Goal: Task Accomplishment & Management: Use online tool/utility

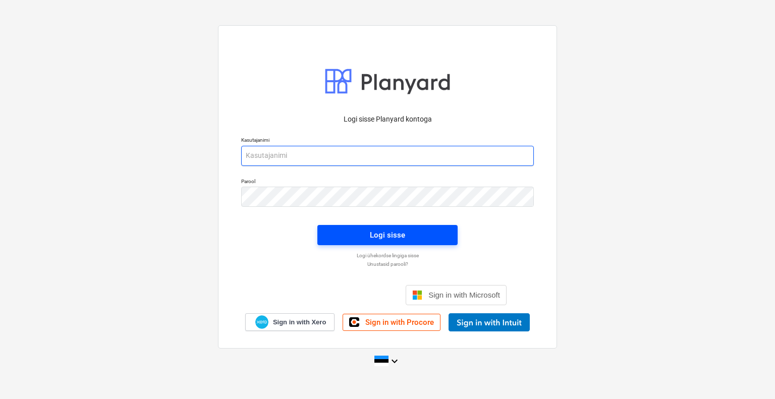
type input "[EMAIL_ADDRESS][DOMAIN_NAME]"
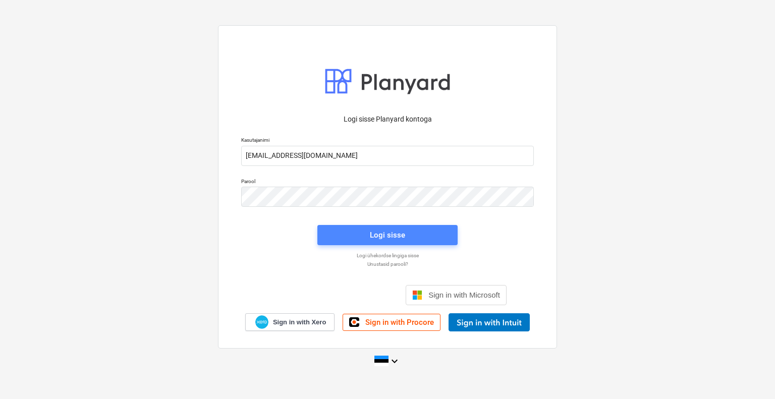
click at [426, 234] on span "Logi sisse" at bounding box center [388, 235] width 116 height 13
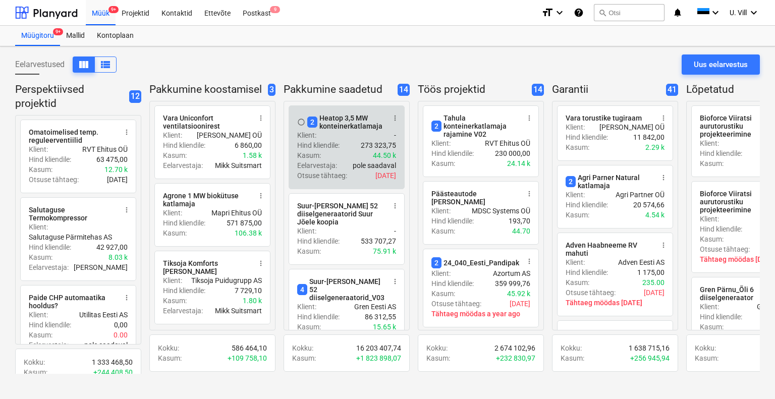
click at [347, 145] on div "Hind kliendile : 273 323,75" at bounding box center [346, 145] width 99 height 10
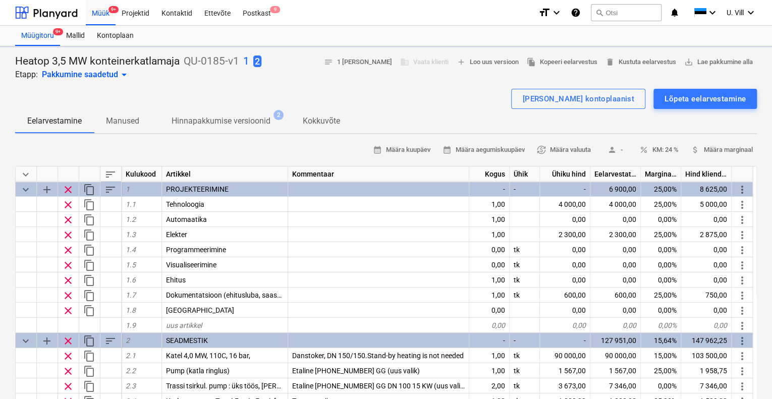
type textarea "x"
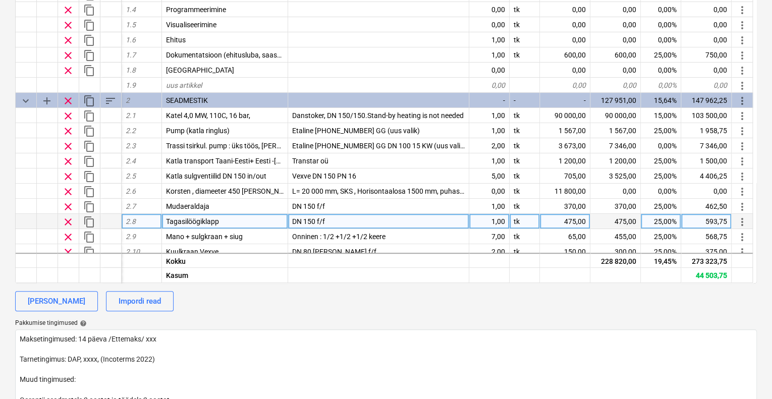
scroll to position [67, 0]
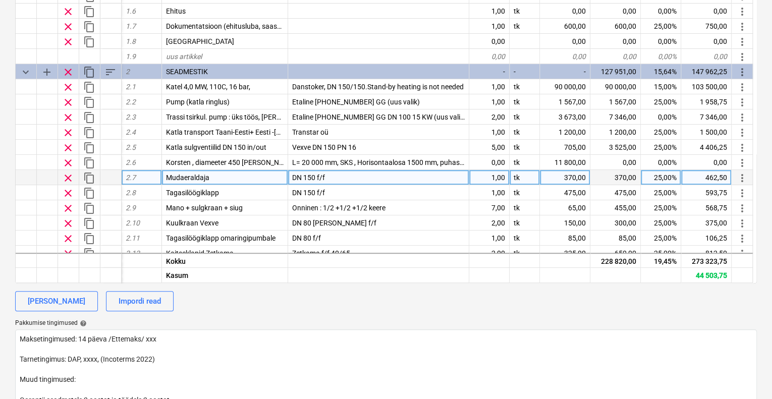
click at [342, 174] on div "DN 150 f/f" at bounding box center [378, 177] width 181 height 15
click at [336, 175] on input "DN 150 f/f" at bounding box center [378, 177] width 181 height 15
type input "DN 150 f/f Zetkama"
type textarea "x"
click at [570, 175] on div "370,00" at bounding box center [565, 177] width 50 height 15
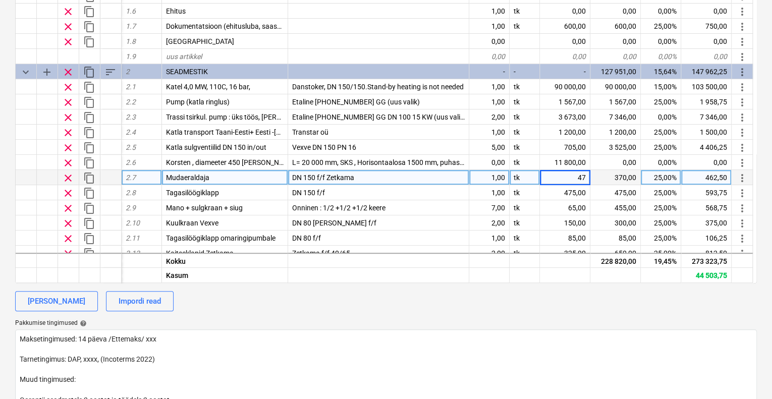
type input "475"
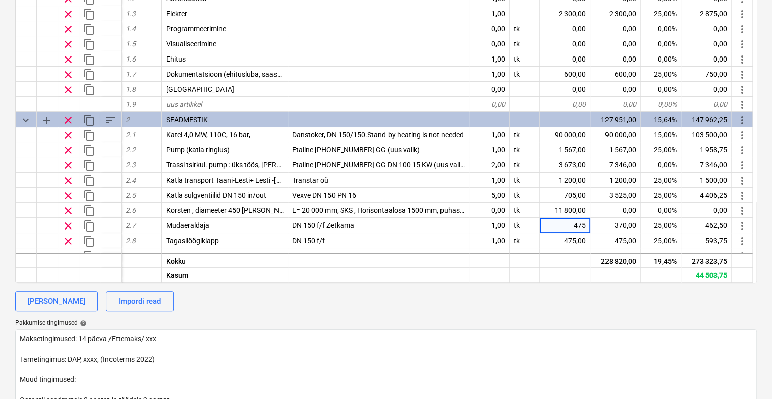
scroll to position [0, 0]
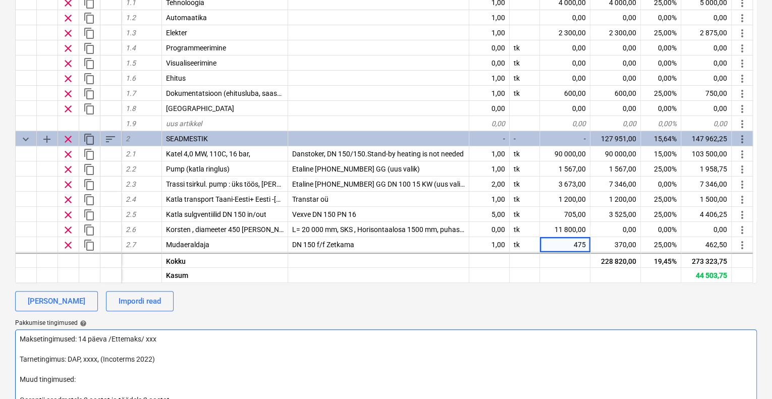
type textarea "x"
click at [568, 333] on textarea "Maksetingimused: 14 päeva /Ettemaks/ xxx Tarnetingimus: DAP, xxxx, (Incoterms 2…" at bounding box center [386, 395] width 742 height 130
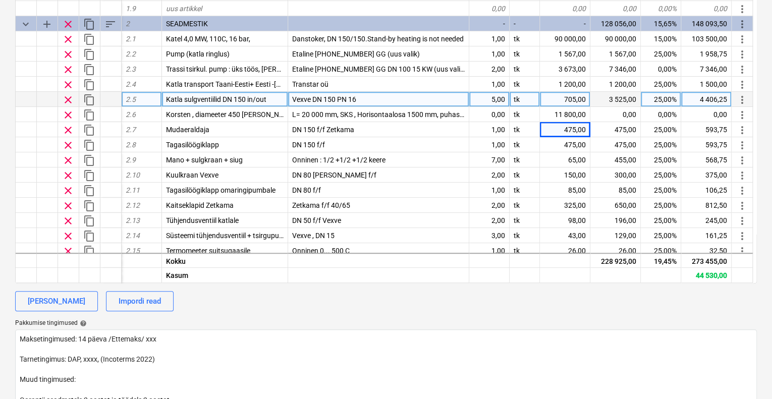
scroll to position [134, 0]
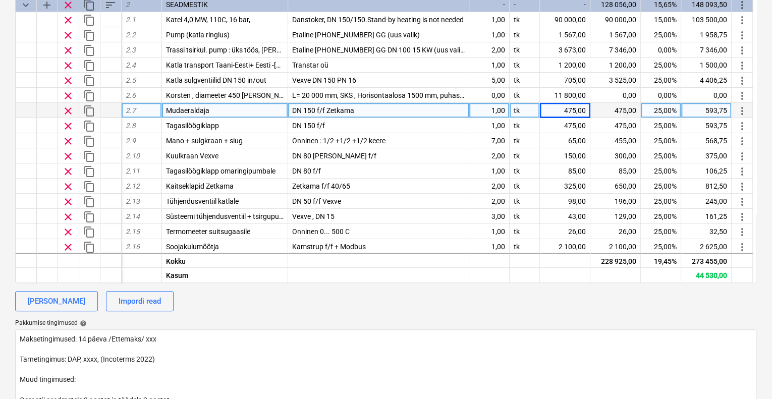
click at [374, 110] on div "DN 150 f/f Zetkama" at bounding box center [378, 110] width 181 height 15
click at [373, 110] on input "DN 150 f/f Zetkama" at bounding box center [378, 110] width 181 height 15
type input "DN 150 f/f Zetkama + indikaator"
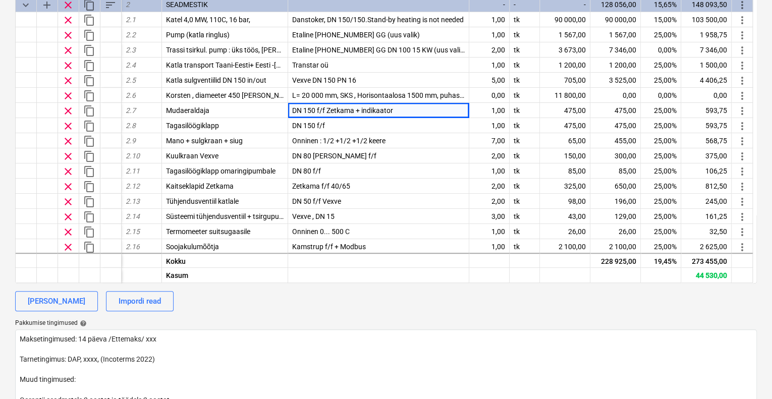
type textarea "x"
click at [468, 316] on div "calendar_month Määra kuupäev calendar_month Määra aegumiskuupäev currency_excha…" at bounding box center [386, 200] width 742 height 520
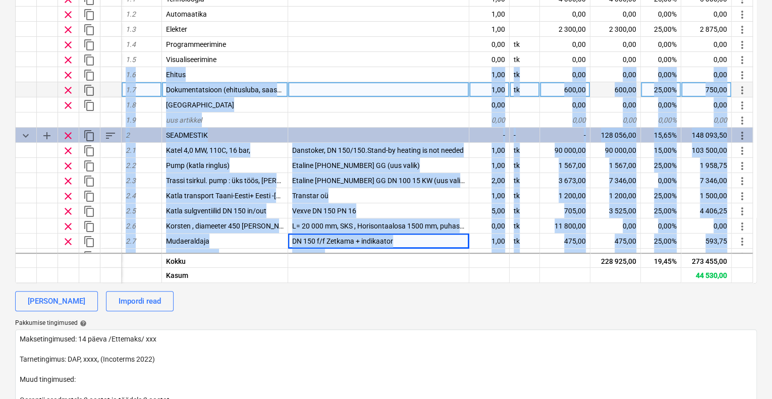
scroll to position [0, 0]
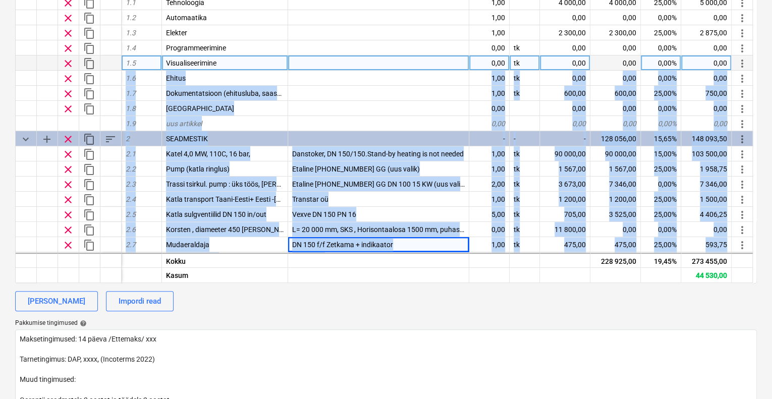
drag, startPoint x: 493, startPoint y: 59, endPoint x: 505, endPoint y: 58, distance: 11.7
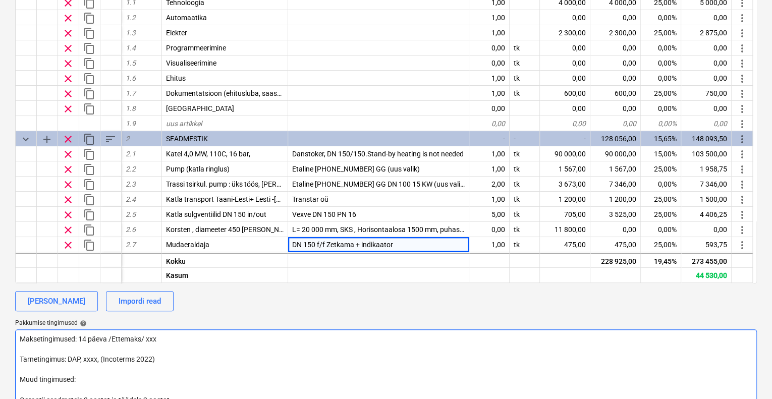
click at [556, 380] on textarea "Maksetingimused: 14 päeva /Ettemaks/ xxx Tarnetingimus: DAP, xxxx, (Incoterms 2…" at bounding box center [386, 395] width 742 height 130
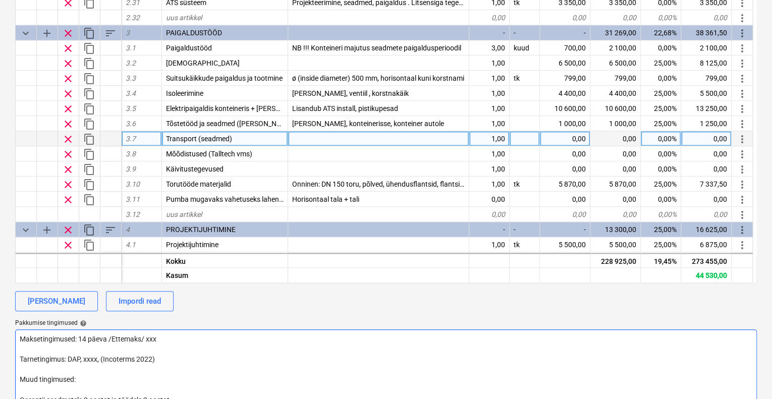
scroll to position [673, 0]
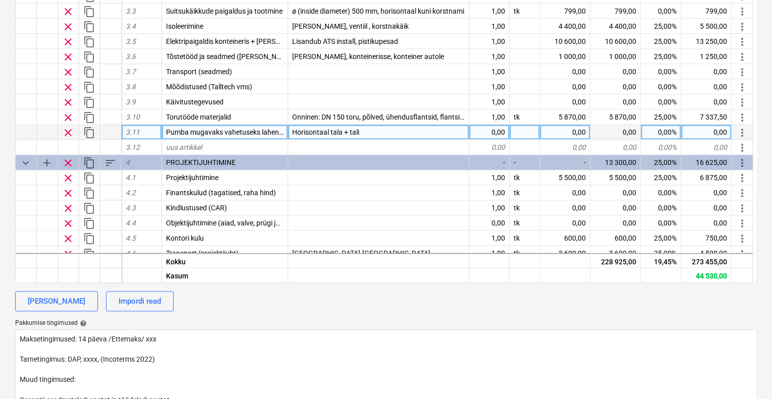
click at [496, 130] on div "0,00" at bounding box center [489, 132] width 40 height 15
type input "1"
type textarea "x"
click at [513, 132] on div at bounding box center [525, 132] width 30 height 15
type input "tk"
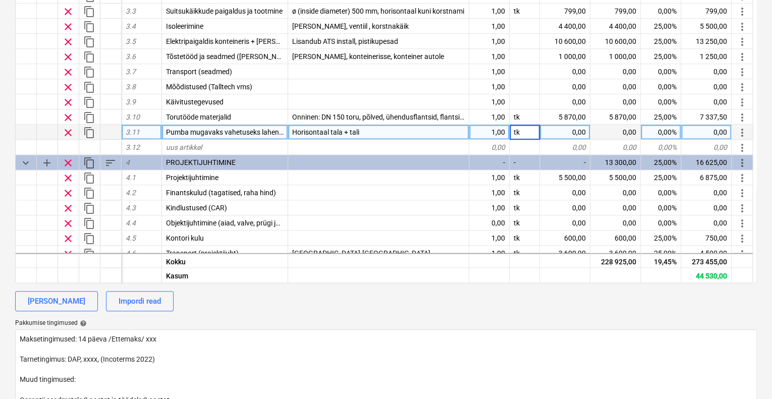
type textarea "x"
click at [385, 130] on div "Horisontaal tala + tali" at bounding box center [378, 132] width 181 height 15
click at [375, 131] on input "Horisontaal tala + tali" at bounding box center [378, 132] width 181 height 15
type input "Horisontaal tala + tali (enne ei olnud)"
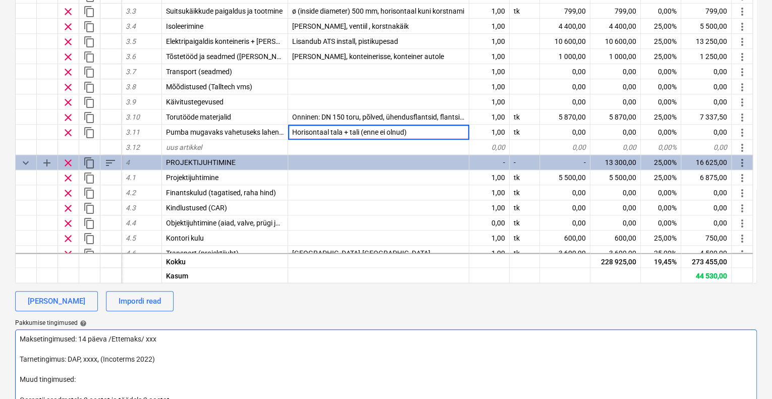
type textarea "x"
click at [539, 365] on textarea "Maksetingimused: 14 päeva /Ettemaks/ xxx Tarnetingimus: DAP, xxxx, (Incoterms 2…" at bounding box center [386, 395] width 742 height 130
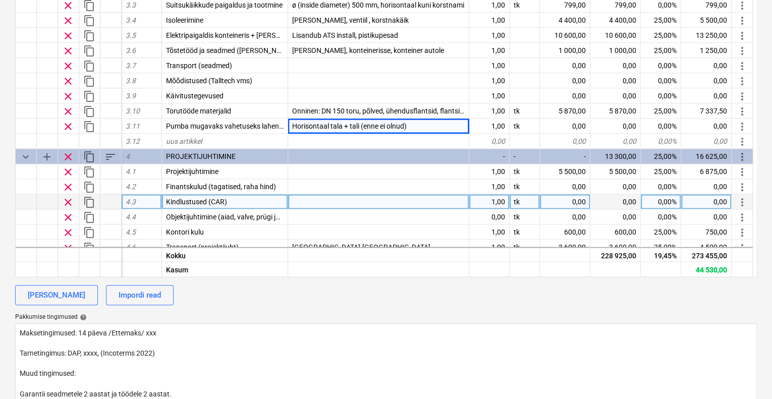
scroll to position [202, 0]
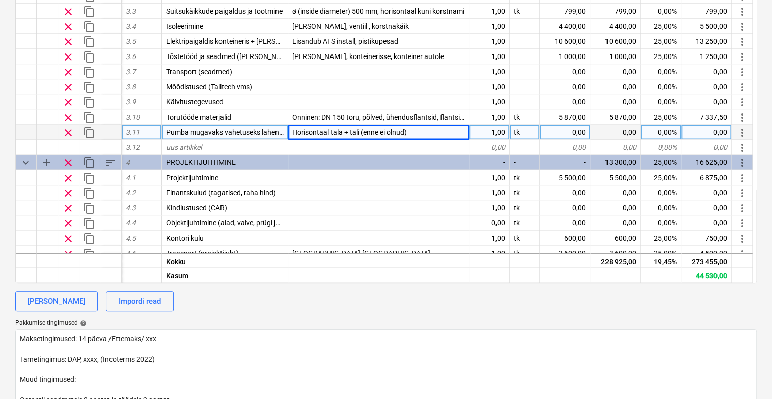
click at [495, 130] on div "1,00" at bounding box center [489, 132] width 40 height 15
click at [574, 131] on div "0,00" at bounding box center [565, 132] width 50 height 15
type input "1"
click at [427, 133] on div "Horisontaal tala + tali (enne ei olnud)" at bounding box center [378, 132] width 181 height 15
click at [422, 131] on input "Horisontaal tala + tali (enne ei olnud)" at bounding box center [378, 132] width 181 height 15
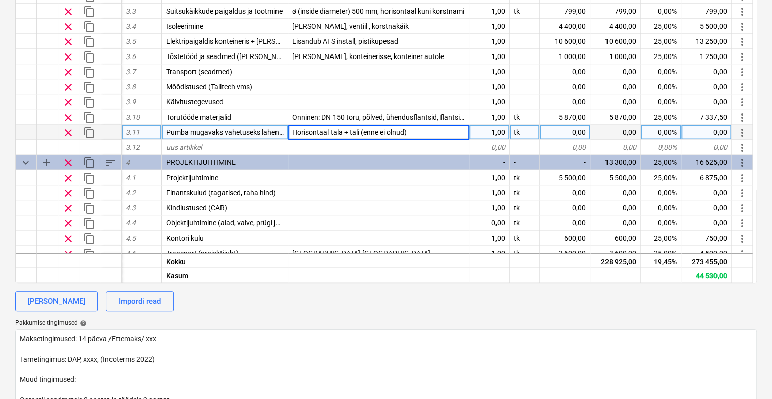
click at [421, 131] on input "Horisontaal tala + tali (enne ei olnud)" at bounding box center [378, 132] width 181 height 15
type input "Horisontaal tala + tali (enne ei olnud) Elektriline [PERSON_NAME]-tali HRS250, …"
type textarea "x"
click at [576, 131] on div "0,00" at bounding box center [565, 132] width 50 height 15
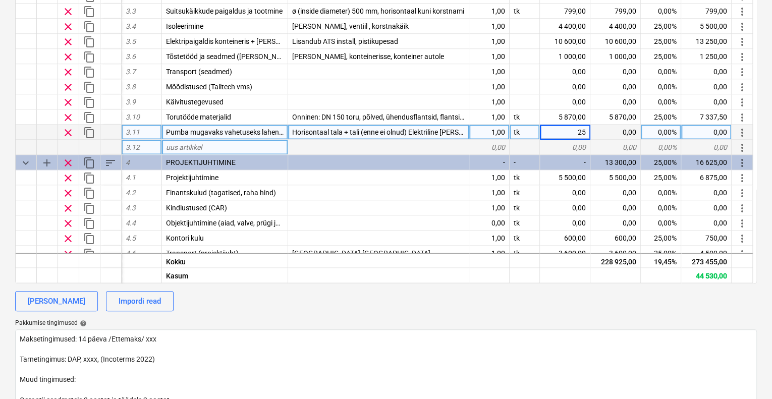
type input "259"
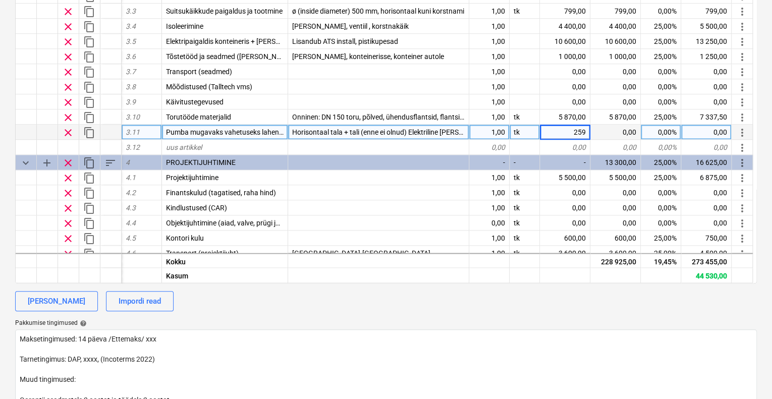
type textarea "x"
click at [551, 296] on div "[PERSON_NAME] Impordi read" at bounding box center [386, 301] width 742 height 20
click at [662, 130] on div "0,00%" at bounding box center [661, 132] width 40 height 15
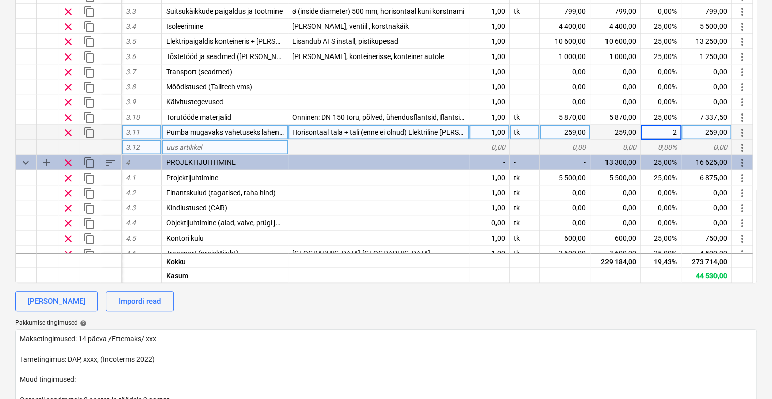
type input "25"
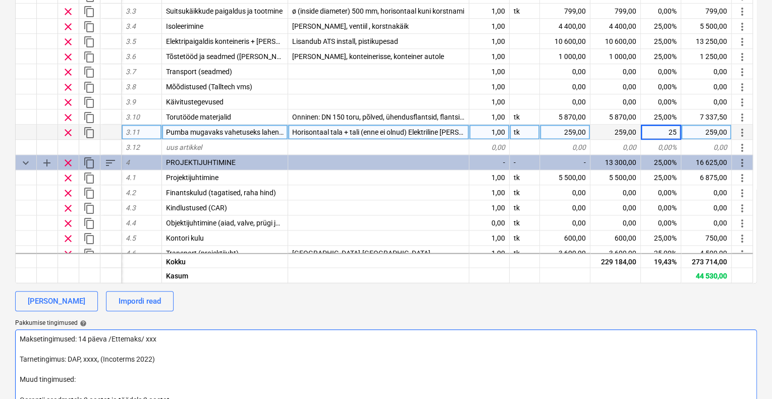
type textarea "x"
click at [656, 345] on textarea "Maksetingimused: 14 päeva /Ettemaks/ xxx Tarnetingimus: DAP, xxxx, (Incoterms 2…" at bounding box center [386, 395] width 742 height 130
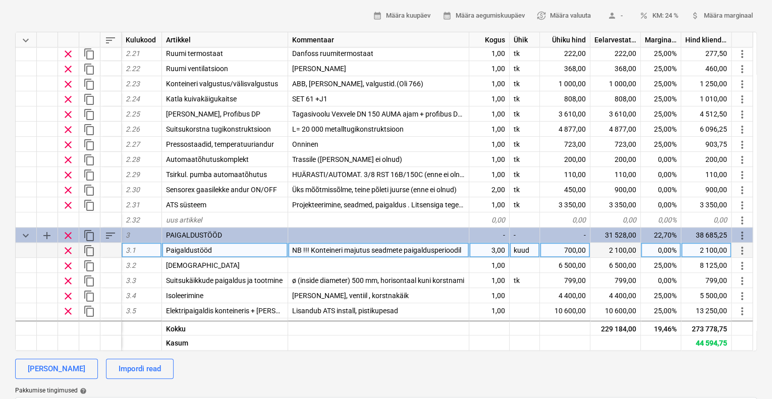
scroll to position [404, 0]
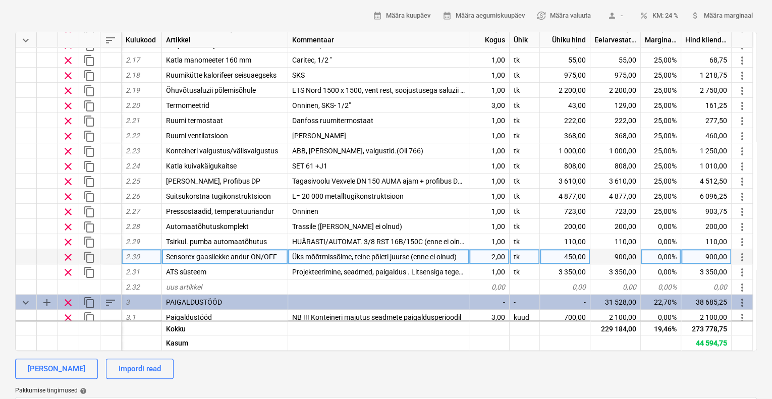
click at [662, 254] on div "0,00%" at bounding box center [661, 256] width 40 height 15
type input "25"
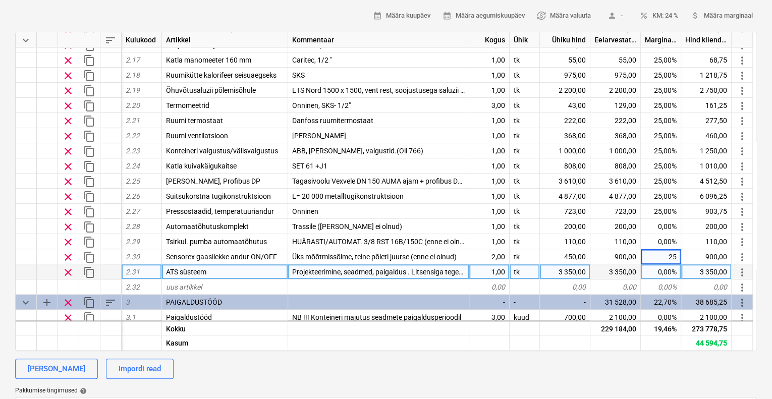
type textarea "x"
click at [666, 270] on div "0,00%" at bounding box center [661, 271] width 40 height 15
type input "25"
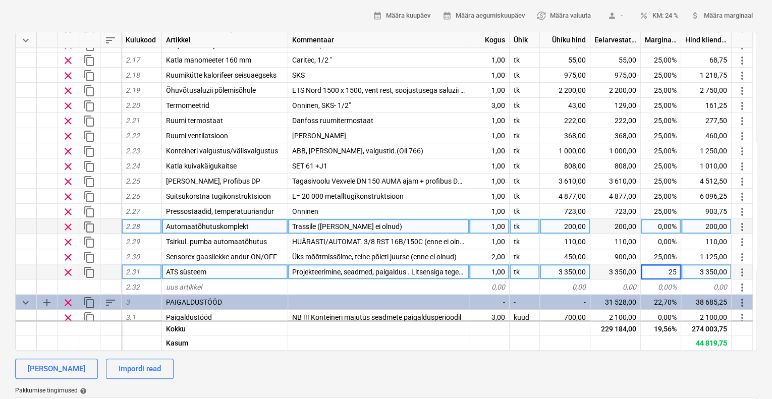
type textarea "x"
click at [666, 226] on div "0,00%" at bounding box center [661, 226] width 40 height 15
type input "25"
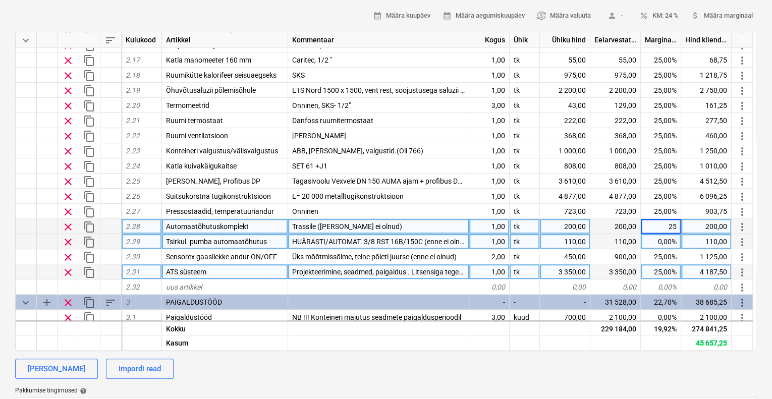
type textarea "x"
click at [689, 245] on div "110,00" at bounding box center [706, 241] width 50 height 15
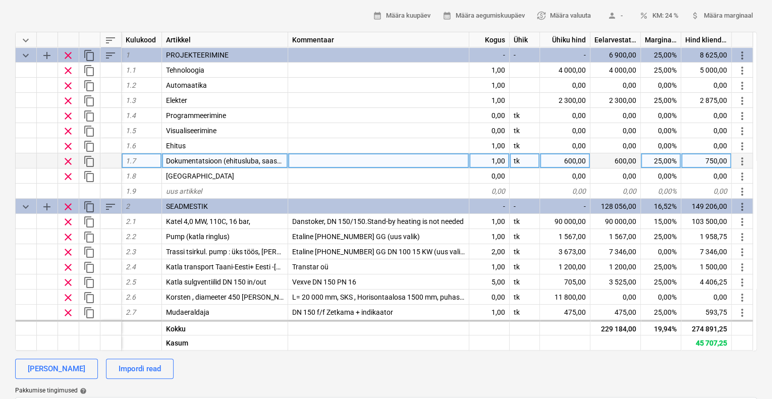
scroll to position [67, 0]
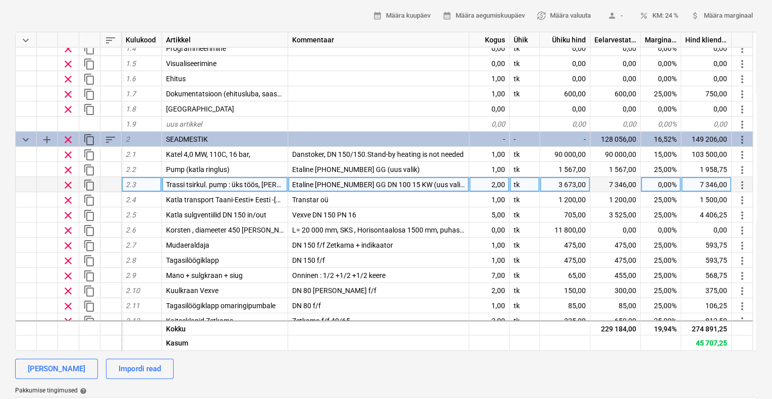
click at [662, 182] on div "0,00%" at bounding box center [661, 184] width 40 height 15
type input "25"
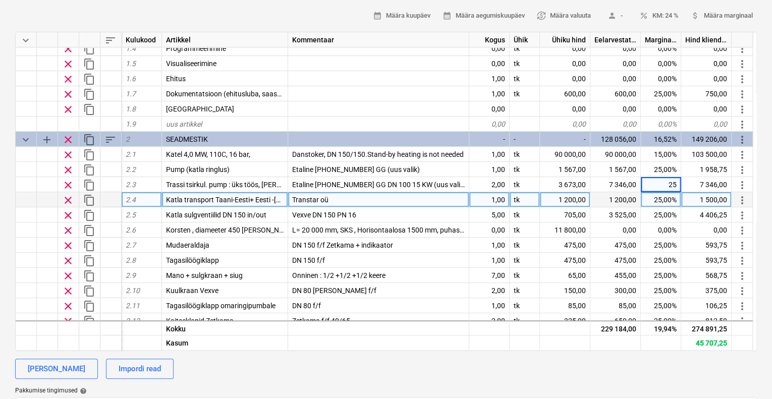
type textarea "x"
click at [691, 199] on div "1 500,00" at bounding box center [706, 199] width 50 height 15
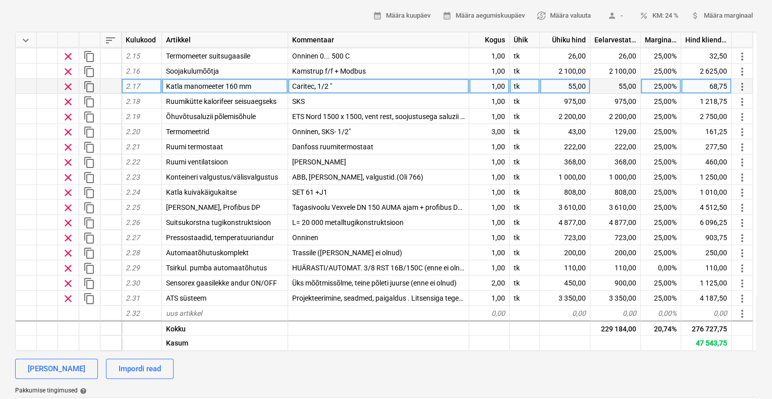
scroll to position [404, 0]
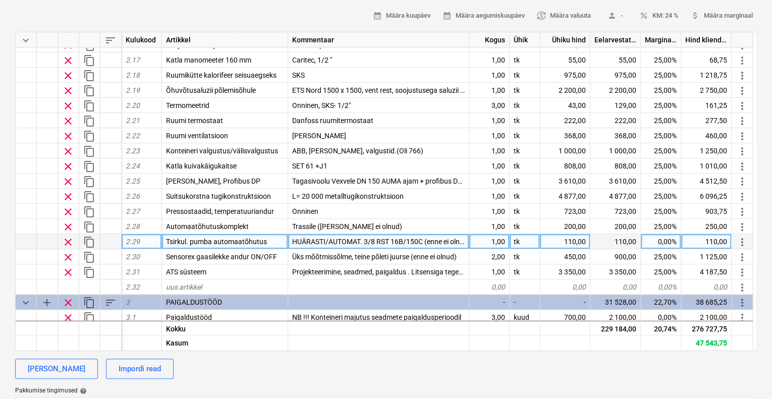
click at [661, 238] on div "0,00%" at bounding box center [661, 241] width 40 height 15
type input "25"
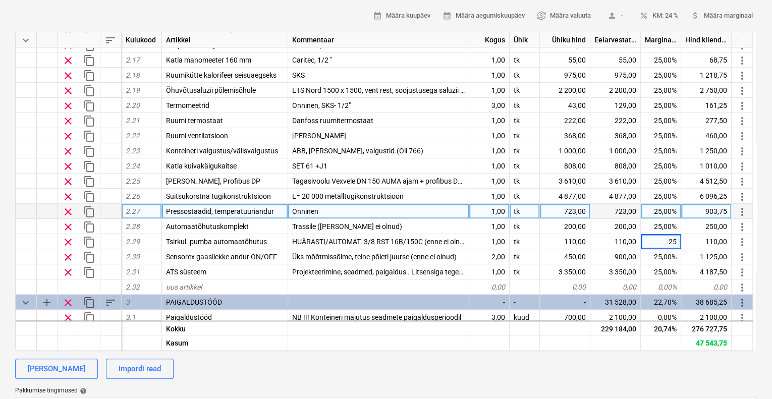
type textarea "x"
click at [693, 205] on div "903,75" at bounding box center [706, 211] width 50 height 15
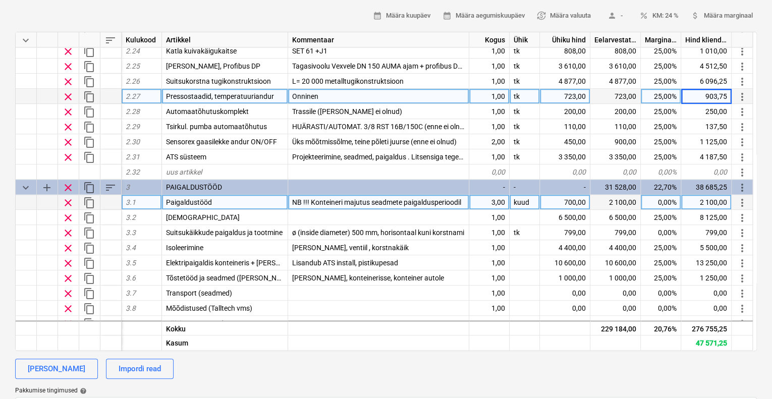
scroll to position [538, 0]
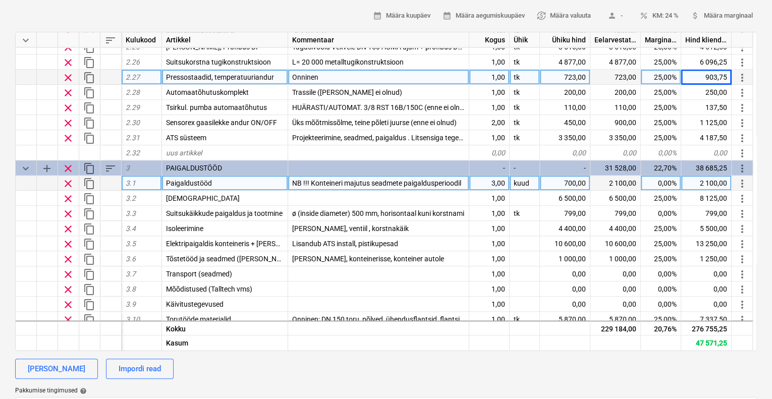
click at [662, 181] on div "0,00%" at bounding box center [661, 183] width 40 height 15
type input "25"
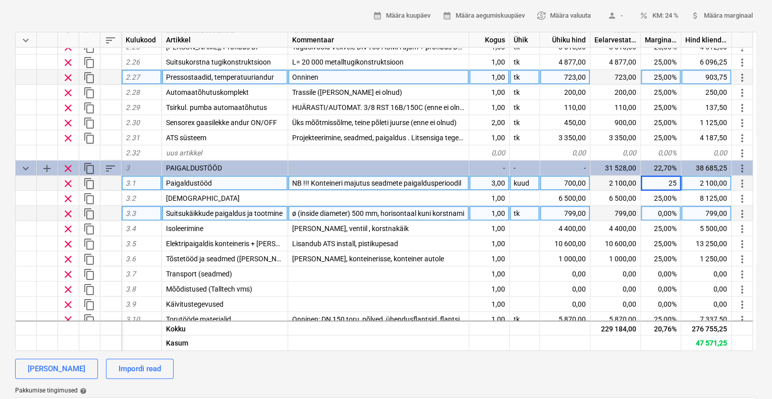
type textarea "x"
click at [695, 206] on div "799,00" at bounding box center [706, 213] width 50 height 15
click at [662, 211] on div "0,00%" at bounding box center [661, 213] width 40 height 15
type input "25"
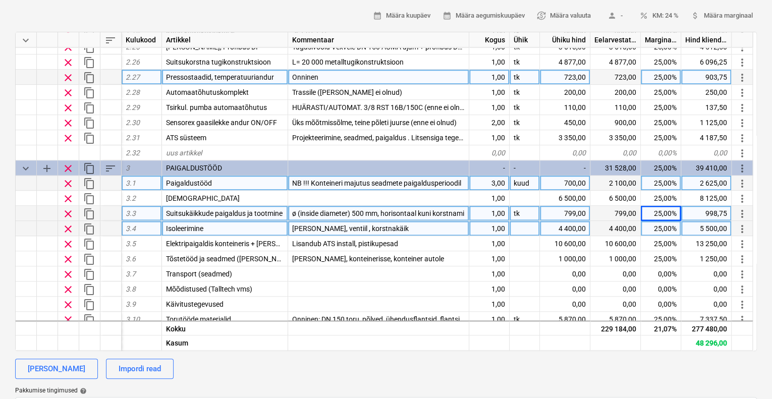
click at [684, 234] on div "5 500,00" at bounding box center [706, 228] width 50 height 15
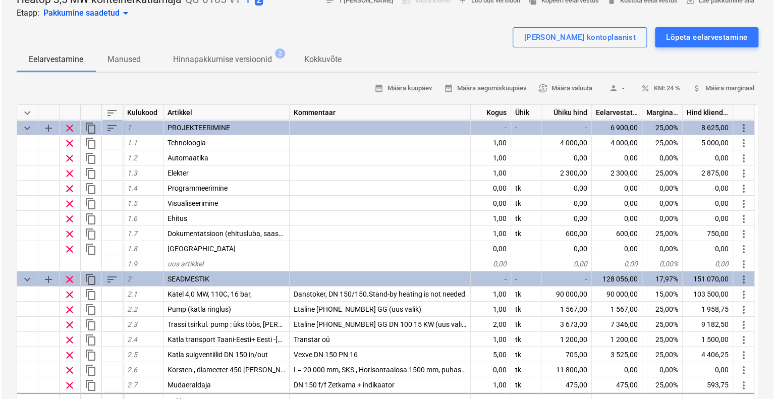
scroll to position [0, 0]
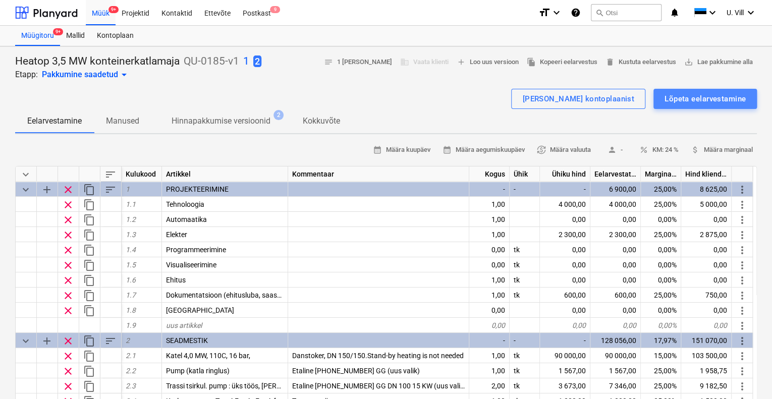
click at [688, 98] on div "Lõpeta eelarvestamine" at bounding box center [705, 98] width 81 height 13
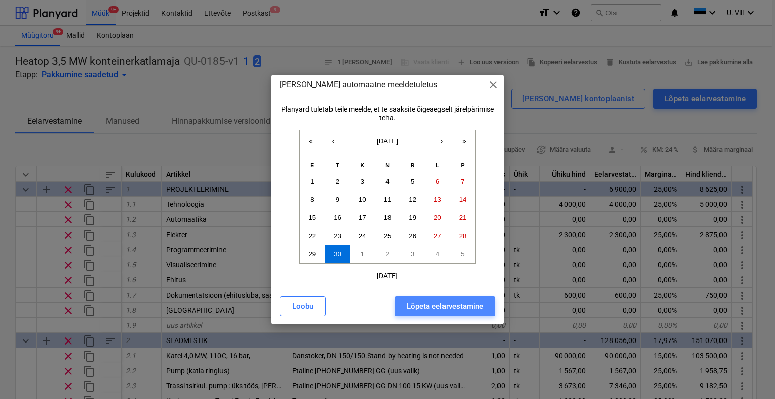
click at [462, 303] on div "Lõpeta eelarvestamine" at bounding box center [445, 306] width 77 height 13
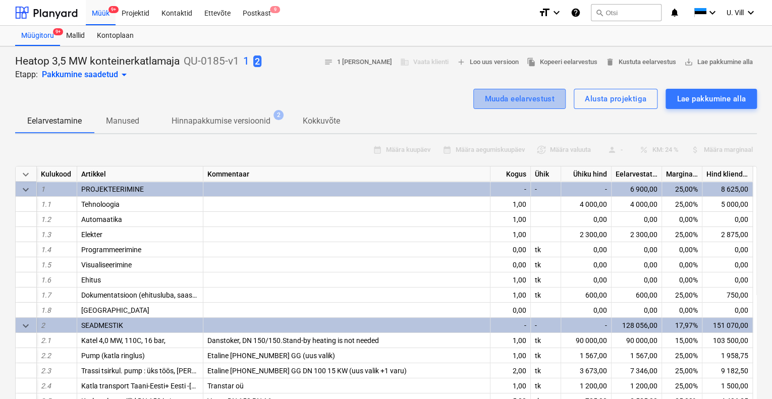
click at [547, 101] on div "Muuda eelarvestust" at bounding box center [520, 98] width 70 height 13
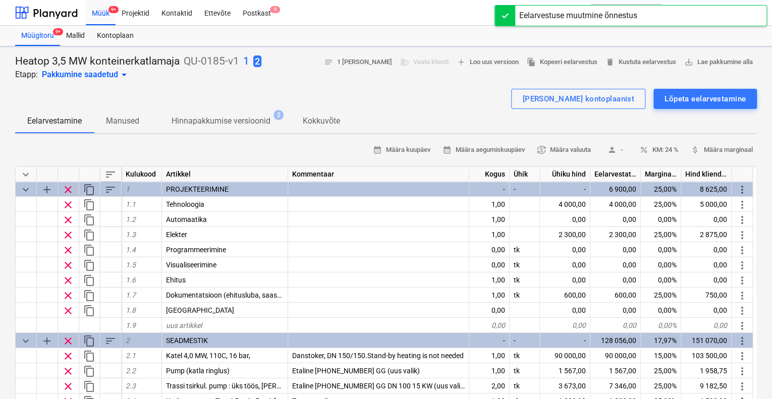
type textarea "x"
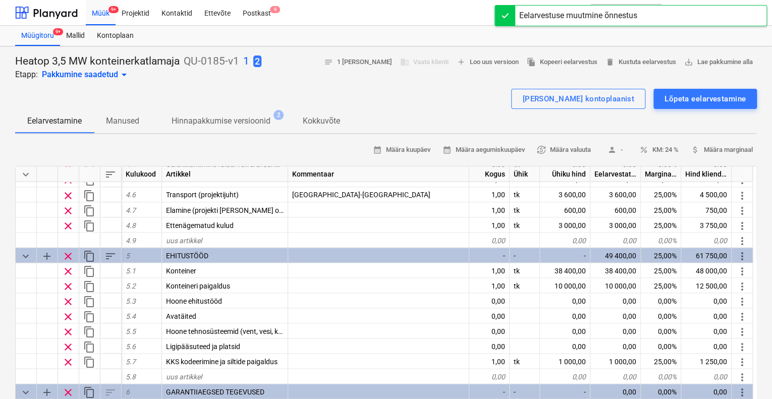
scroll to position [938, 0]
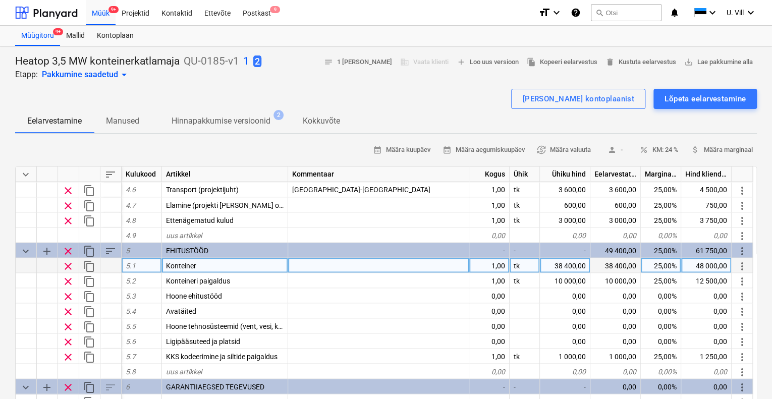
click at [561, 266] on div "38 400,00" at bounding box center [565, 265] width 50 height 15
type input "39500"
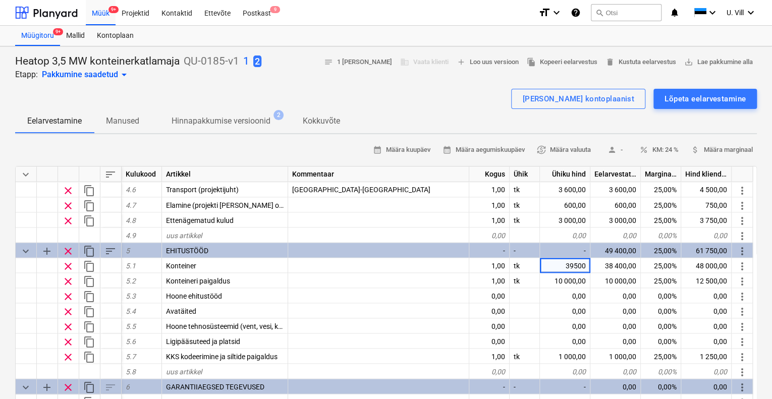
type textarea "x"
click at [500, 115] on div "Eelarvestamine Manused Hinnapakkumise versioonid 2 Kokkuvõte" at bounding box center [386, 121] width 742 height 24
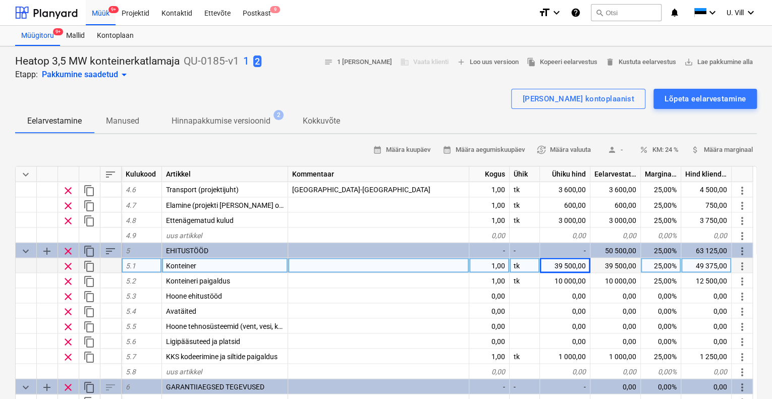
click at [554, 259] on div "39 500,00" at bounding box center [565, 265] width 50 height 15
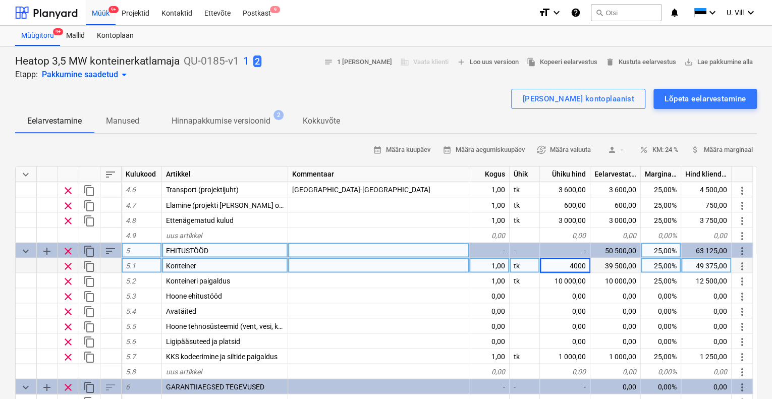
type input "40000"
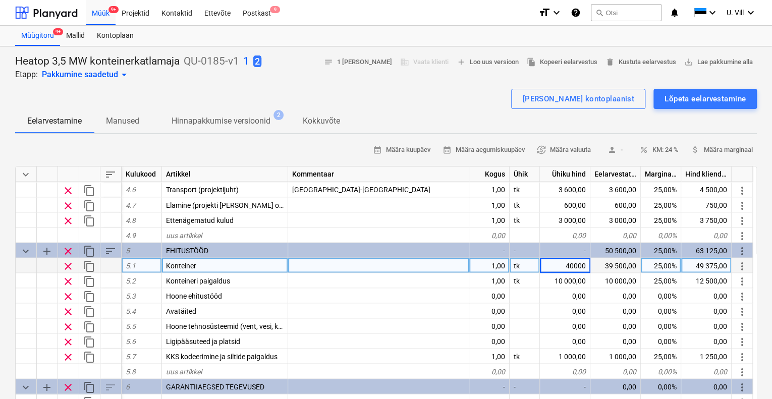
type textarea "x"
click at [477, 92] on div "[PERSON_NAME] kontoplaanist Lõpeta eelarvestamine" at bounding box center [386, 99] width 742 height 20
click at [214, 264] on div "Konteiner" at bounding box center [225, 265] width 126 height 15
click at [309, 264] on div at bounding box center [378, 265] width 181 height 15
type input "Topeltuksed"
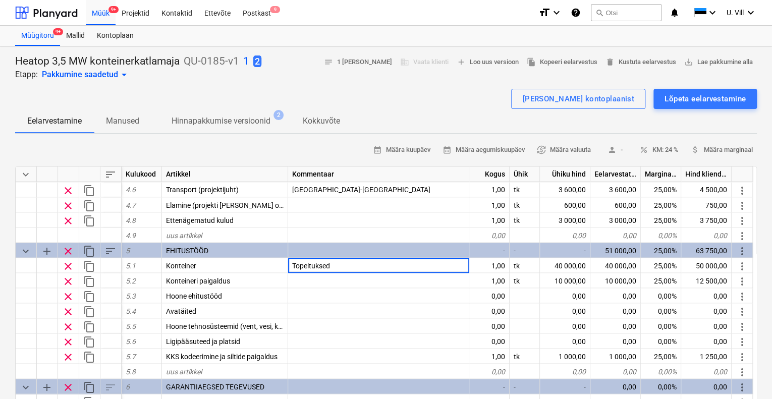
type textarea "x"
click at [406, 87] on div at bounding box center [386, 85] width 742 height 8
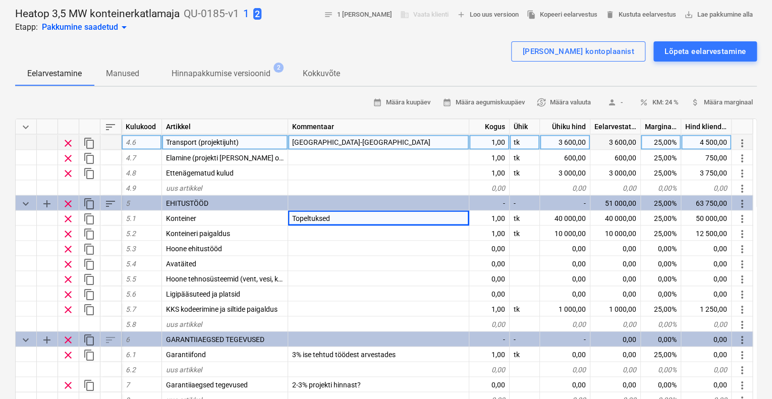
scroll to position [67, 0]
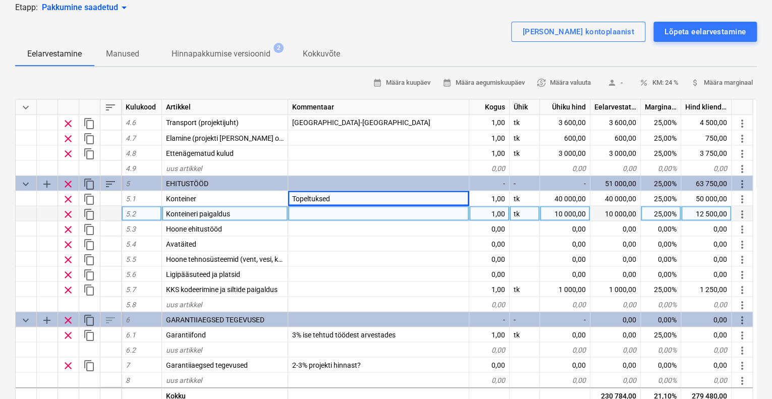
click at [307, 210] on div at bounding box center [378, 213] width 181 height 15
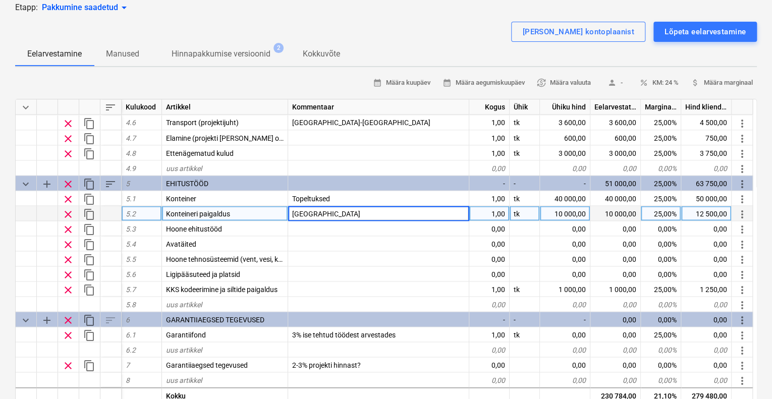
type input "Soomes"
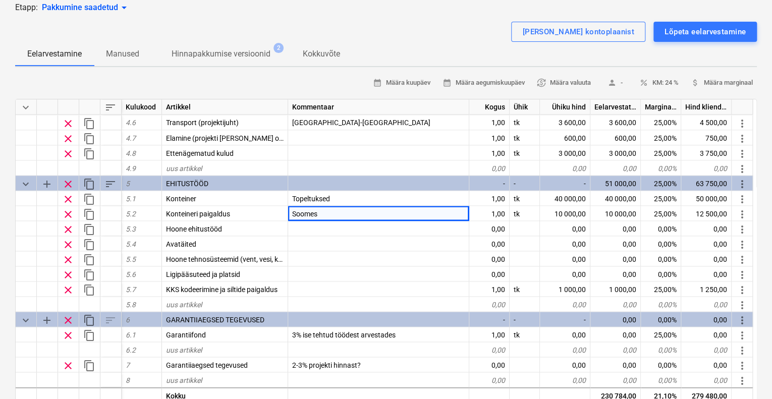
click at [404, 23] on div "[PERSON_NAME] kontoplaanist Lõpeta eelarvestamine" at bounding box center [386, 32] width 742 height 20
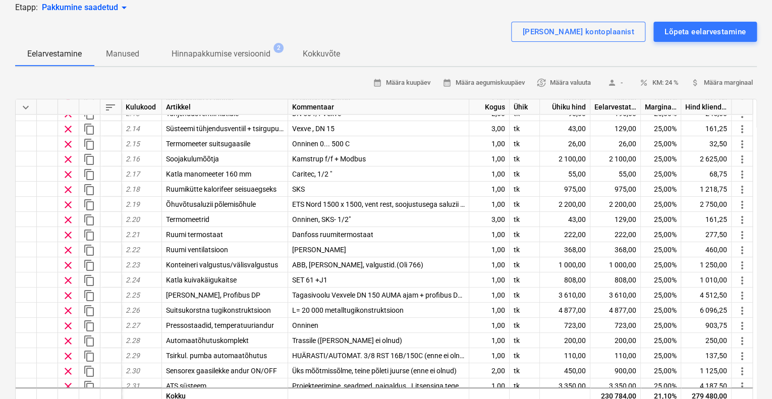
scroll to position [333, 0]
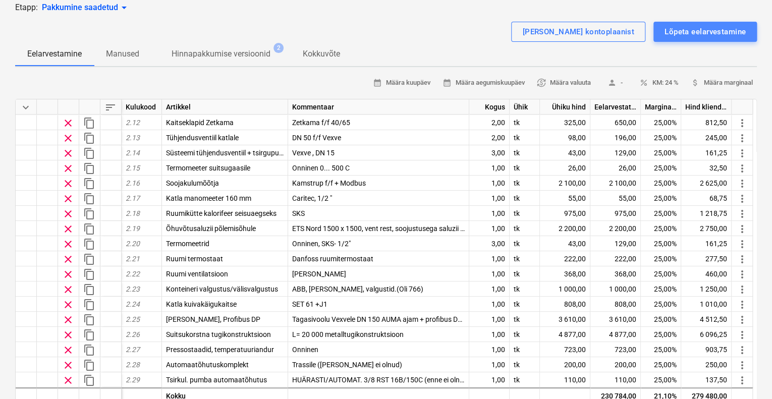
click at [716, 35] on div "Lõpeta eelarvestamine" at bounding box center [705, 31] width 81 height 13
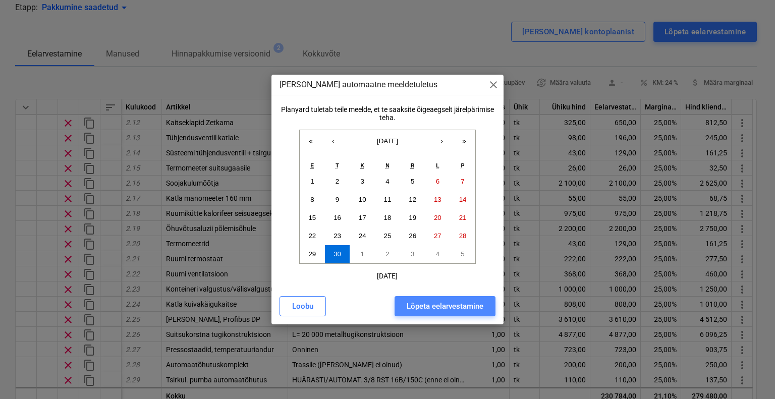
click at [448, 306] on div "Lõpeta eelarvestamine" at bounding box center [445, 306] width 77 height 13
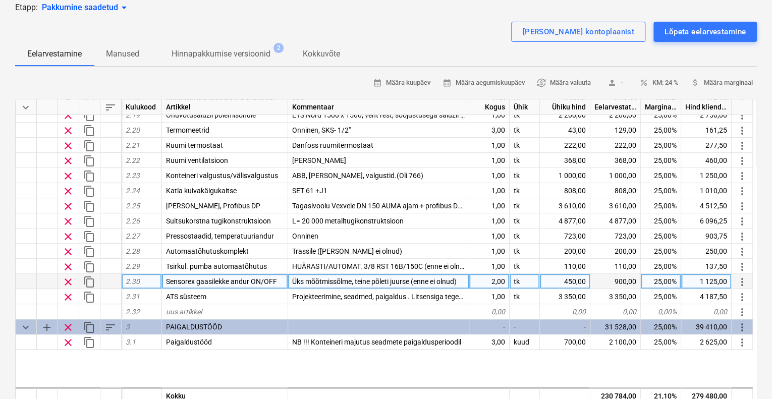
type textarea "x"
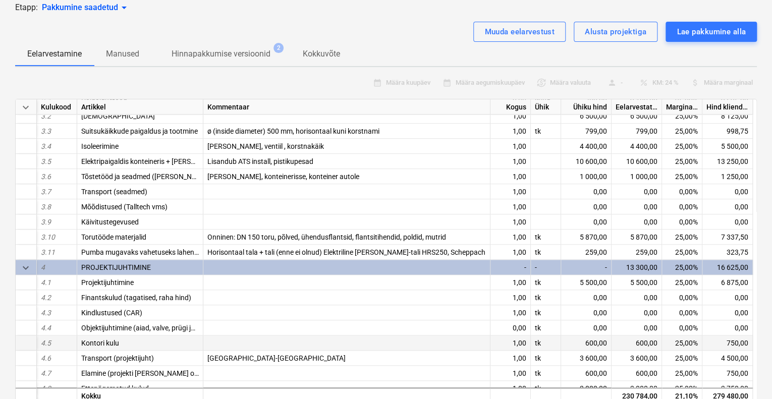
scroll to position [563, 0]
